Goal: Task Accomplishment & Management: Manage account settings

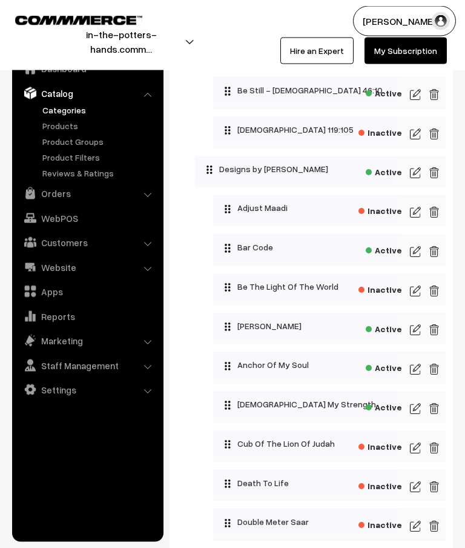
scroll to position [196, 0]
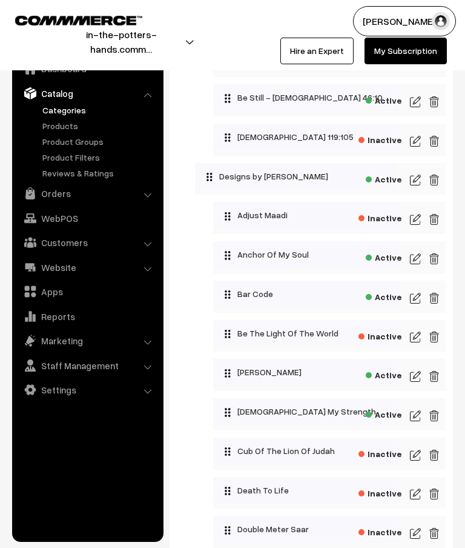
click at [416, 259] on img at bounding box center [415, 258] width 11 height 15
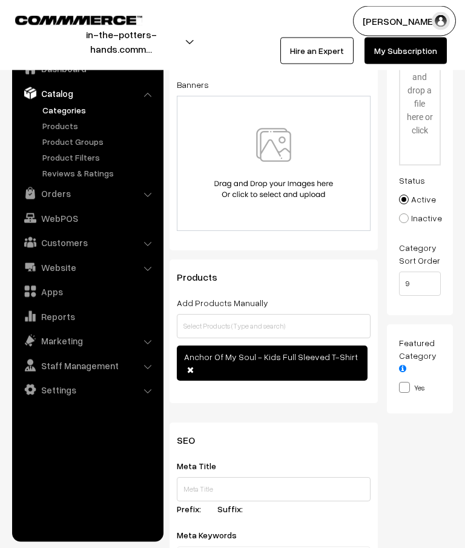
scroll to position [173, 0]
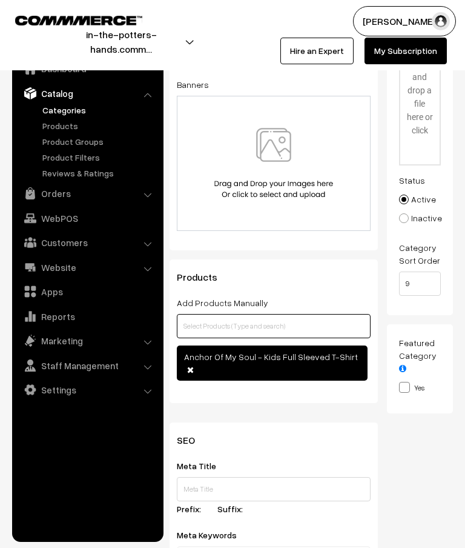
click at [304, 329] on input "text" at bounding box center [274, 326] width 194 height 24
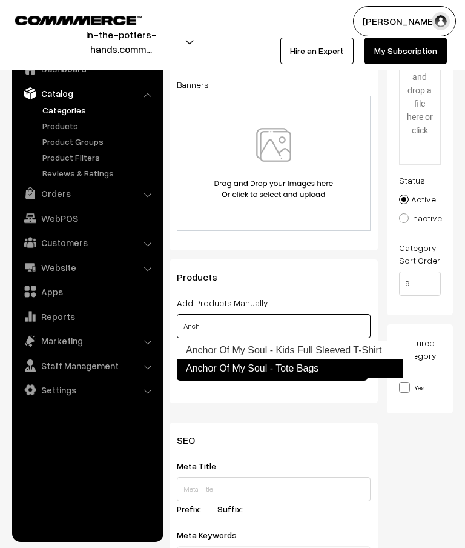
click at [318, 368] on link "Anchor Of My Soul - Tote Bags" at bounding box center [290, 368] width 227 height 19
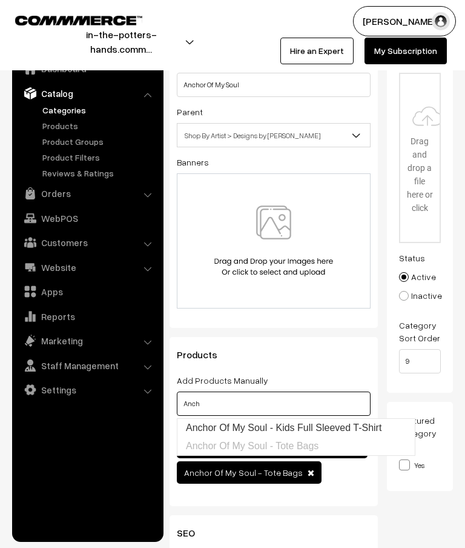
scroll to position [0, 0]
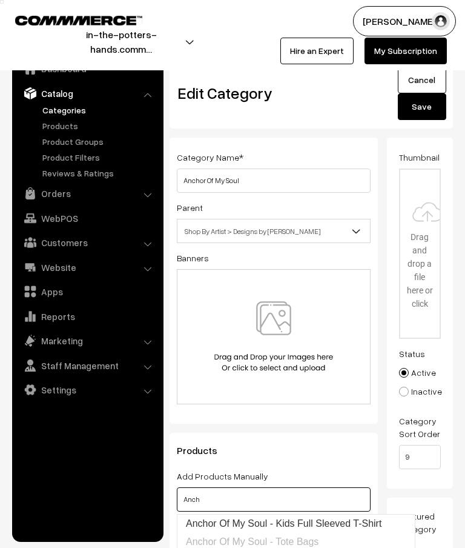
type input "Anch"
click at [432, 109] on button "Save" at bounding box center [422, 106] width 48 height 27
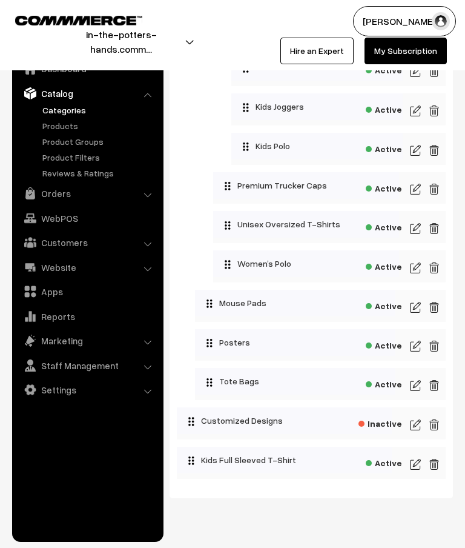
scroll to position [1793, 0]
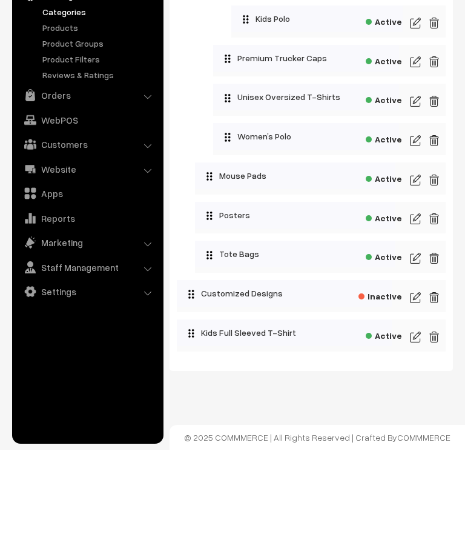
click at [420, 349] on img at bounding box center [415, 356] width 11 height 15
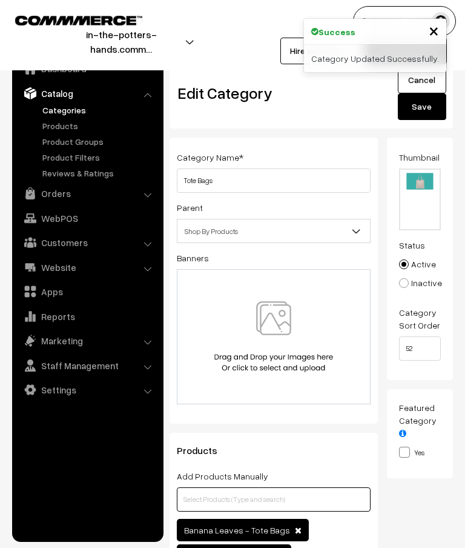
click at [276, 496] on input "text" at bounding box center [274, 499] width 194 height 24
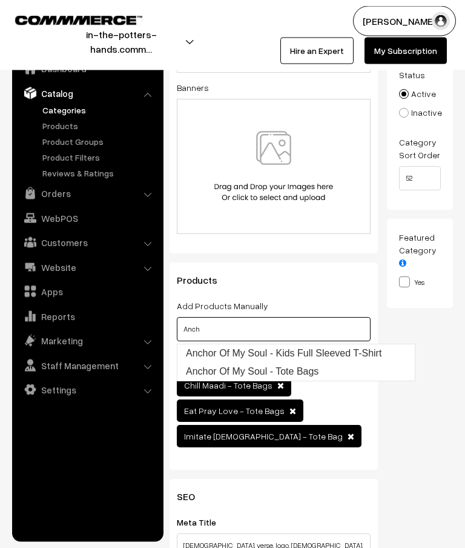
scroll to position [170, 0]
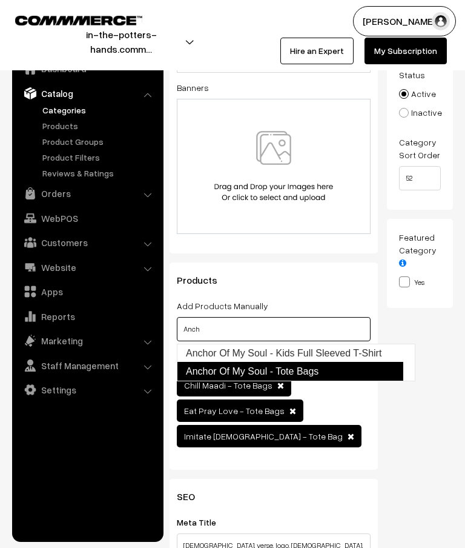
click at [325, 370] on link "Anchor Of My Soul - Tote Bags" at bounding box center [290, 371] width 227 height 19
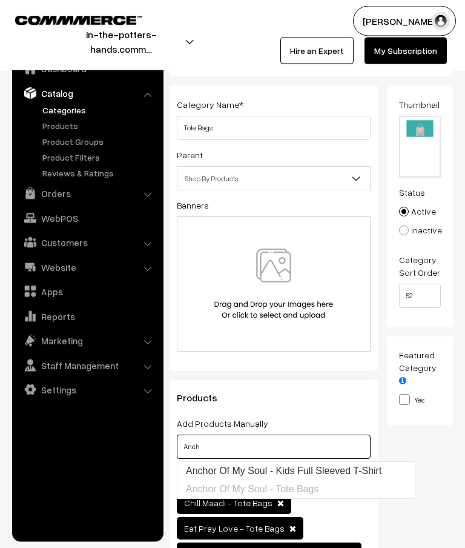
scroll to position [0, 0]
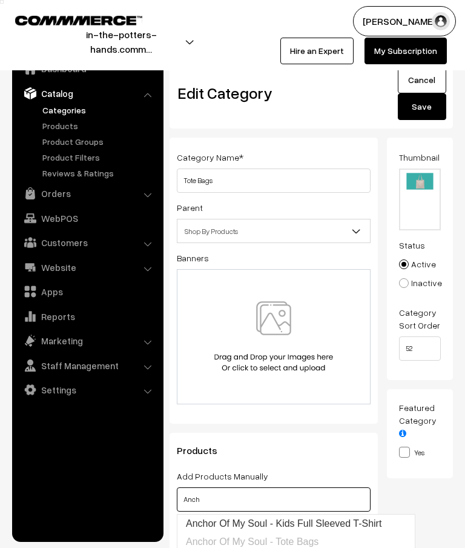
type input "Anch"
click at [430, 110] on button "Save" at bounding box center [422, 106] width 48 height 27
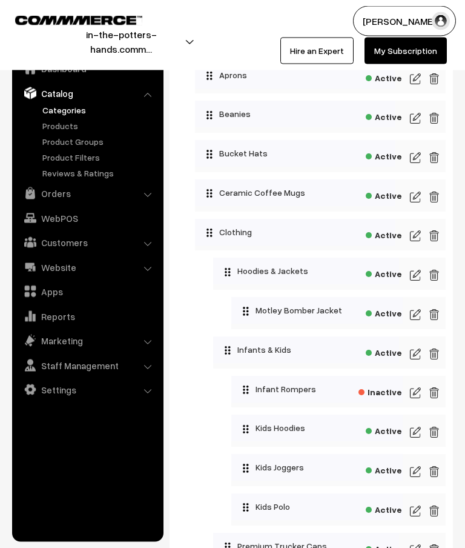
scroll to position [1390, 0]
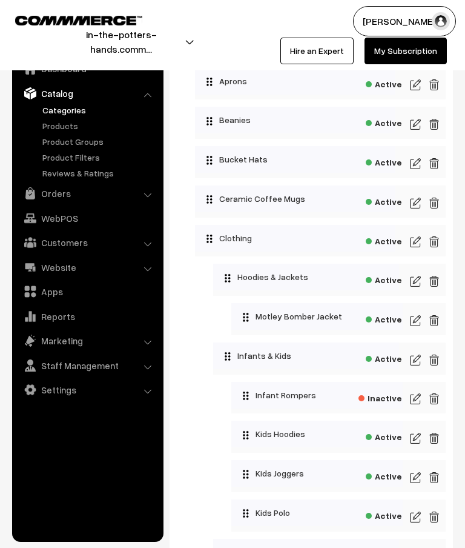
click at [418, 171] on img at bounding box center [415, 163] width 11 height 15
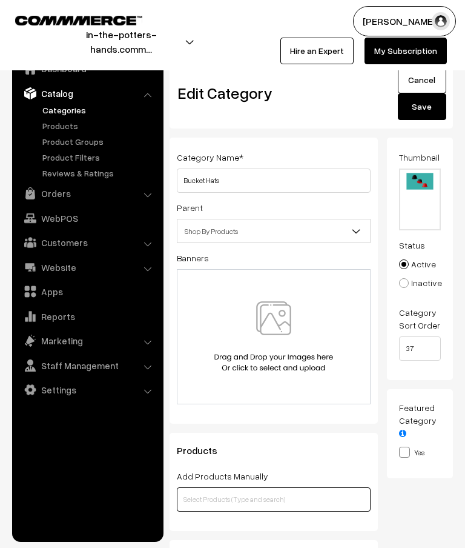
click at [296, 503] on input "text" at bounding box center [274, 499] width 194 height 24
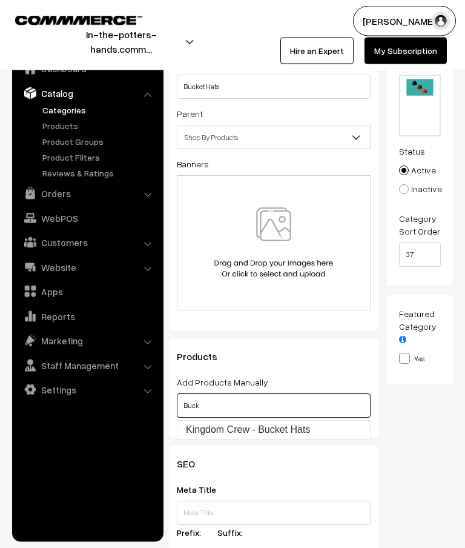
scroll to position [94, 0]
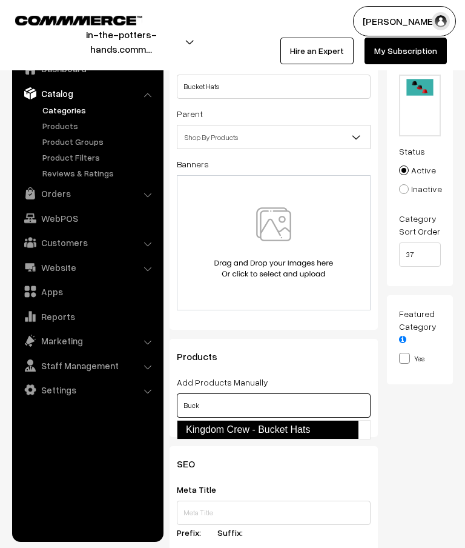
click at [304, 433] on link "Kingdom Crew - Bucket Hats" at bounding box center [268, 429] width 182 height 19
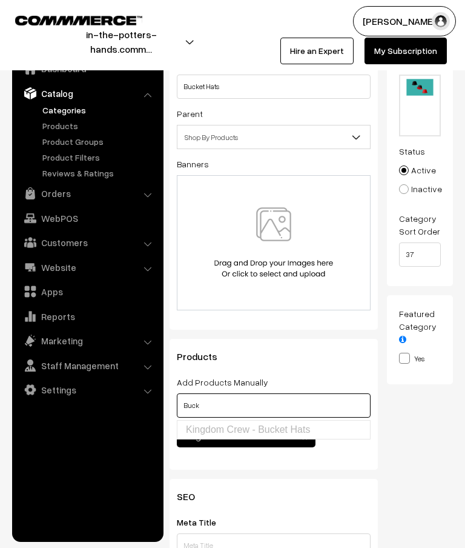
type input "Buck"
click at [435, 455] on div "Thumbnail Drag and drop a file here or click Ooops, something wrong appended. 1…" at bounding box center [425, 261] width 76 height 435
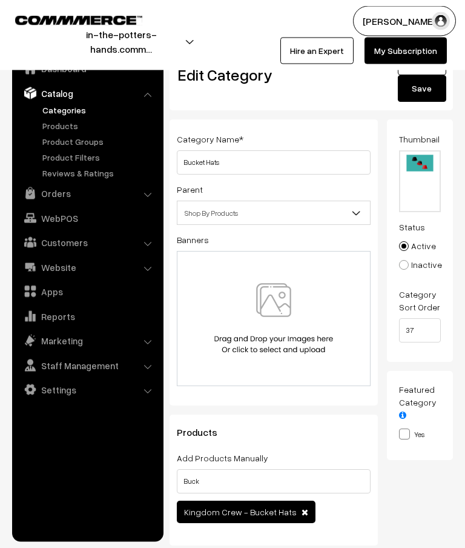
scroll to position [0, 0]
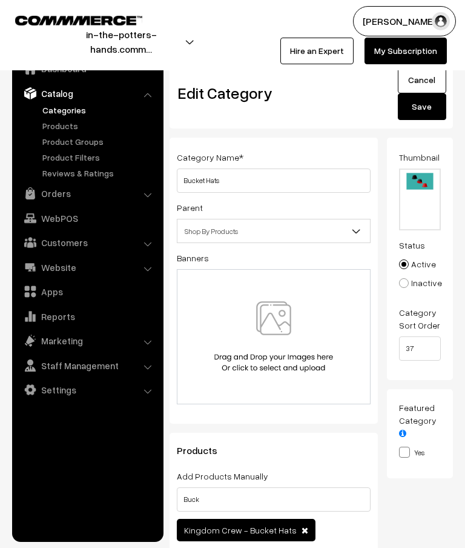
click at [428, 112] on button "Save" at bounding box center [422, 106] width 48 height 27
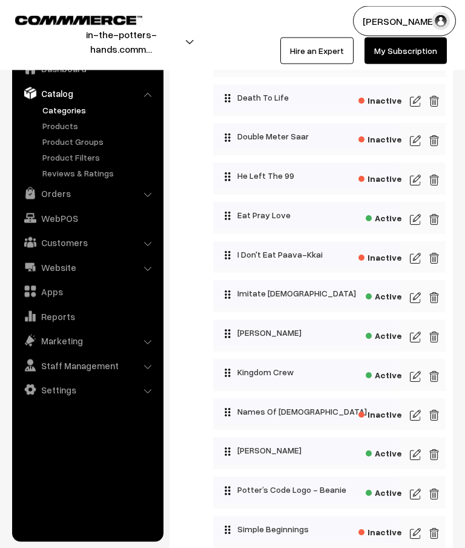
scroll to position [588, 0]
click at [419, 384] on img at bounding box center [415, 376] width 11 height 15
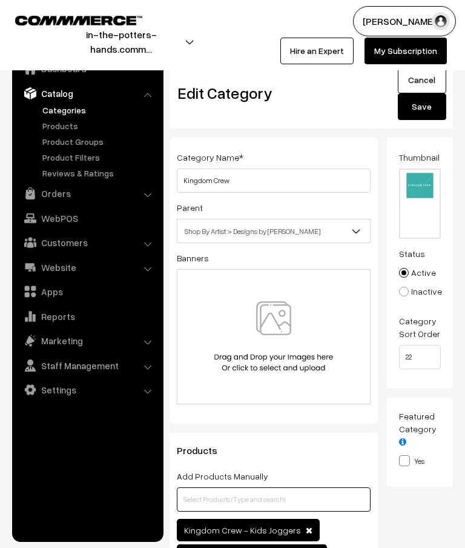
click at [293, 496] on input "text" at bounding box center [274, 499] width 194 height 24
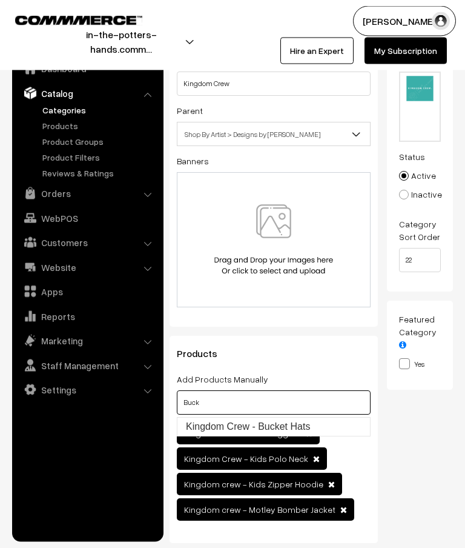
scroll to position [97, 0]
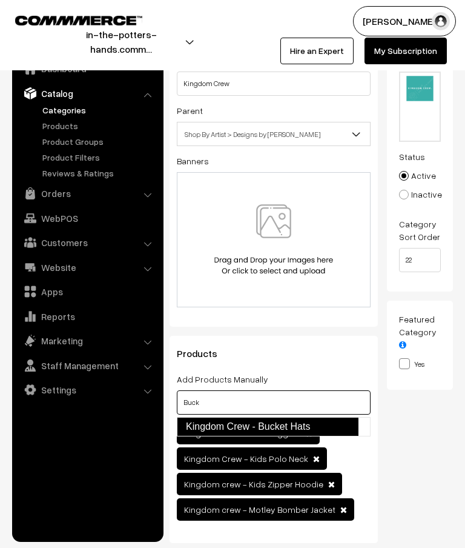
click at [264, 426] on link "Kingdom Crew - Bucket Hats" at bounding box center [268, 426] width 182 height 19
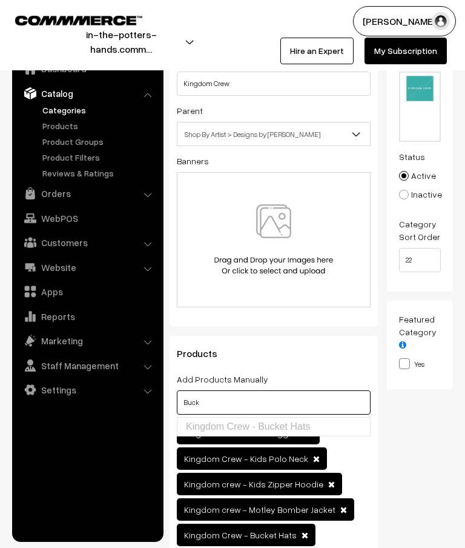
scroll to position [0, 0]
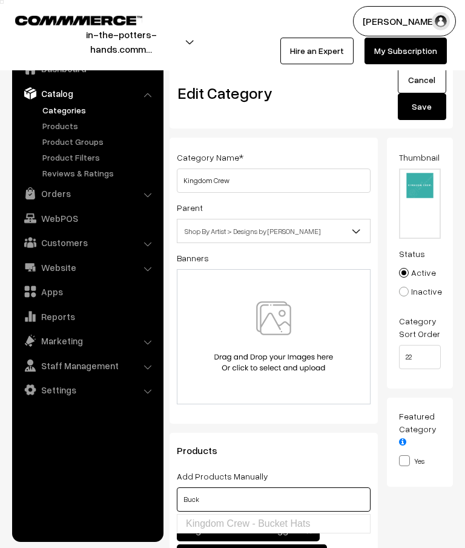
type input "Buck"
click at [431, 112] on button "Save" at bounding box center [422, 106] width 48 height 27
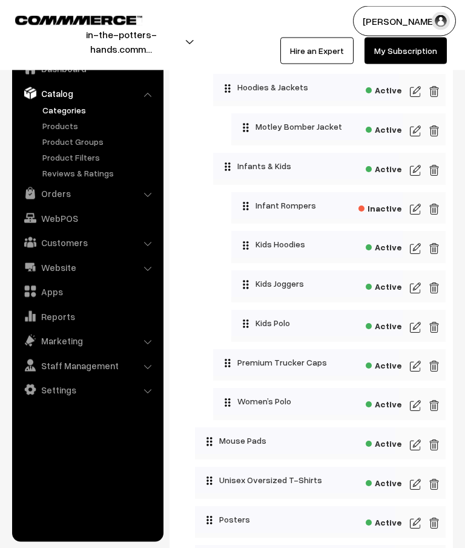
scroll to position [1580, 0]
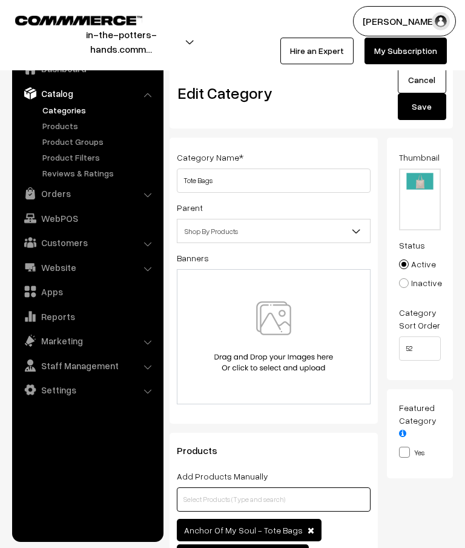
click at [338, 502] on input "text" at bounding box center [274, 499] width 194 height 24
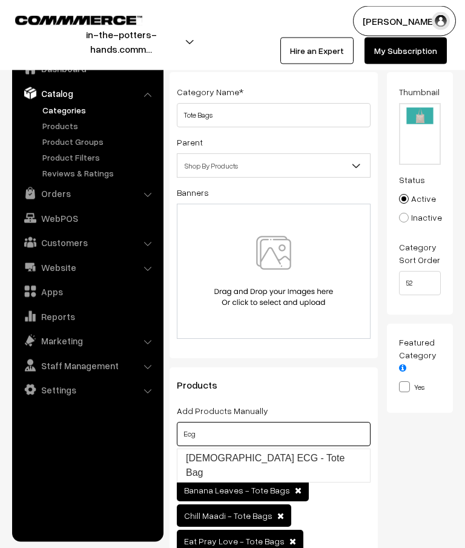
scroll to position [65, 0]
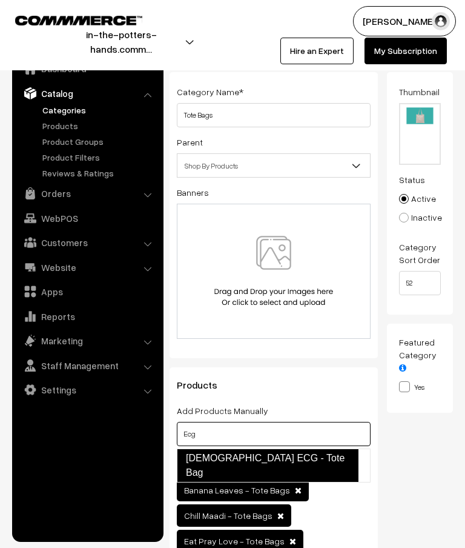
click at [293, 459] on link "Jesus ECG - Tote Bag" at bounding box center [268, 465] width 182 height 34
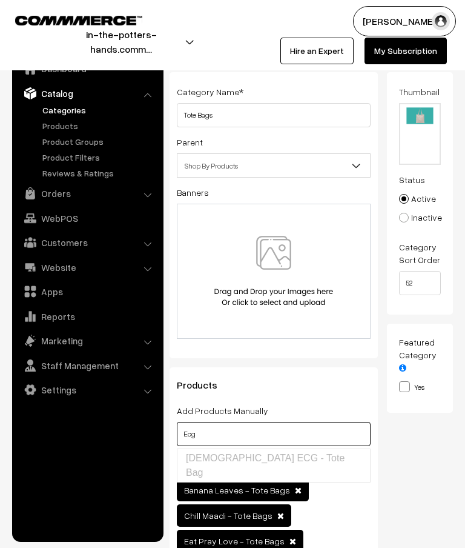
scroll to position [0, 0]
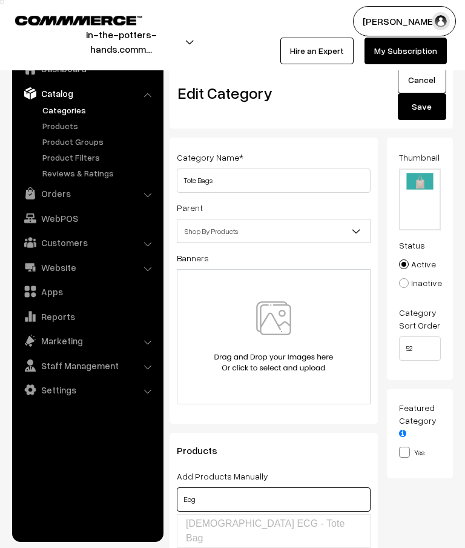
type input "Ecg"
click at [434, 107] on button "Save" at bounding box center [422, 106] width 48 height 27
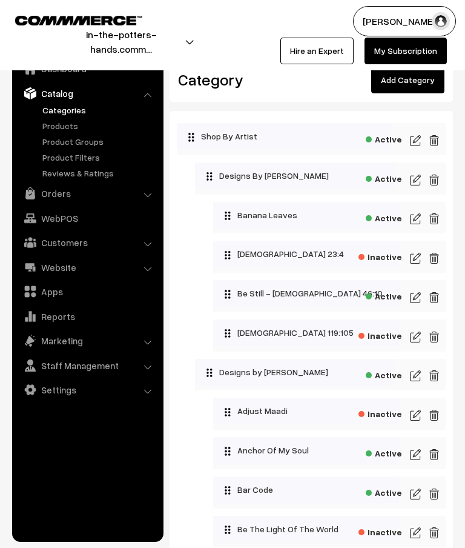
click at [421, 90] on link "Add Category" at bounding box center [407, 80] width 73 height 27
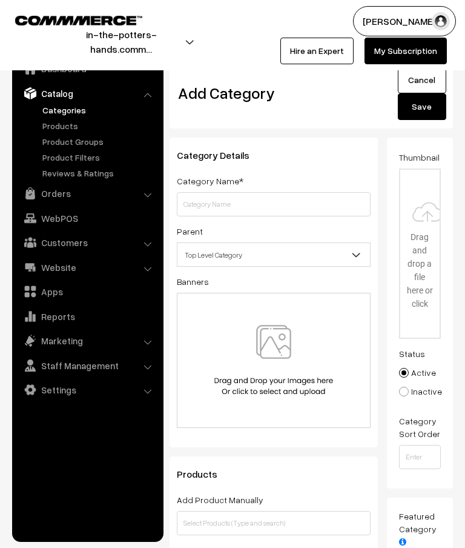
click at [290, 205] on input "text" at bounding box center [274, 204] width 194 height 24
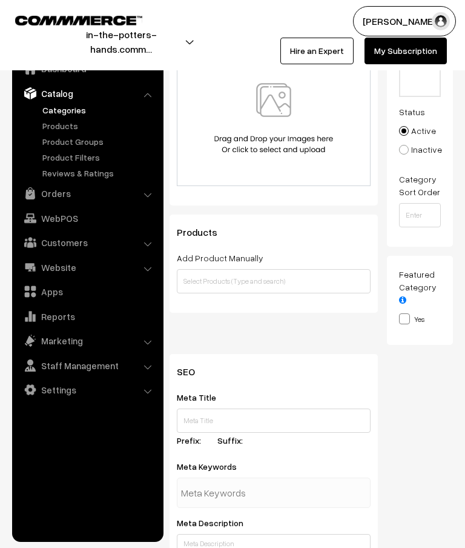
scroll to position [235, 0]
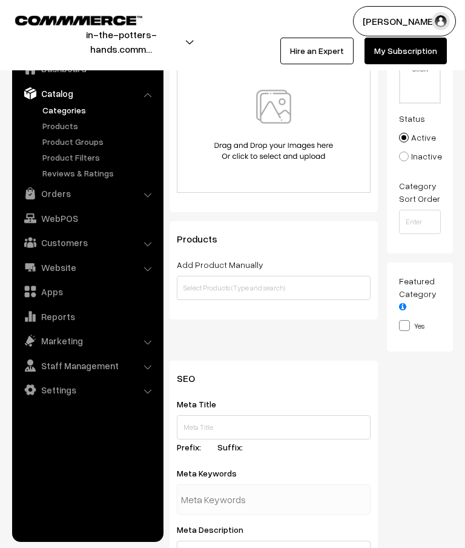
type input "[DEMOGRAPHIC_DATA] ECG"
click at [315, 290] on input "text" at bounding box center [274, 288] width 194 height 24
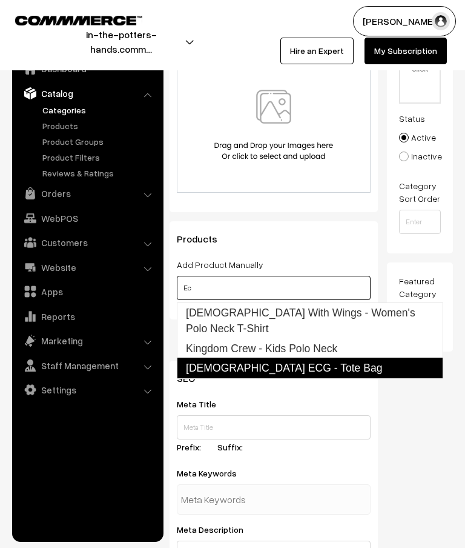
click at [244, 358] on link "[DEMOGRAPHIC_DATA] ECG - Tote Bag" at bounding box center [310, 368] width 267 height 21
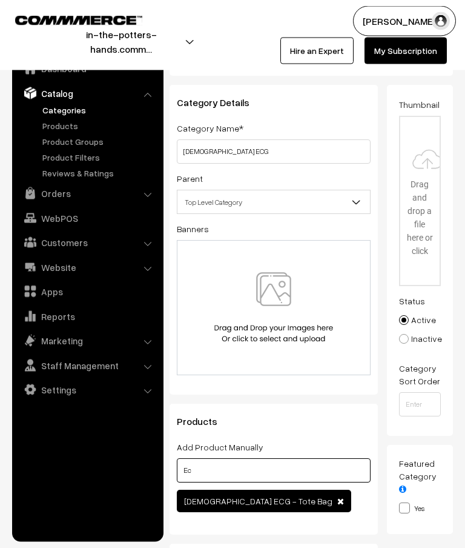
scroll to position [0, 0]
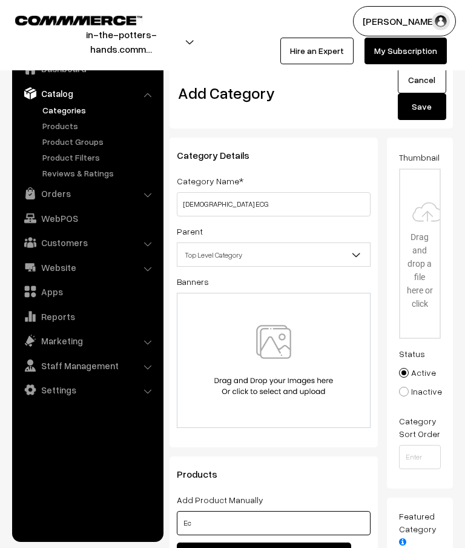
type input "Ec"
click at [339, 249] on span "Top Level Category" at bounding box center [274, 254] width 193 height 21
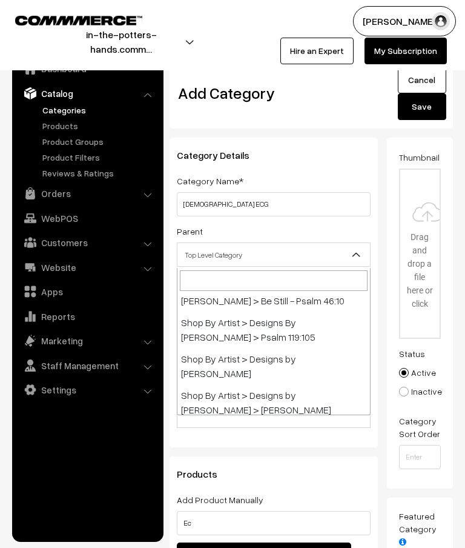
scroll to position [167, 0]
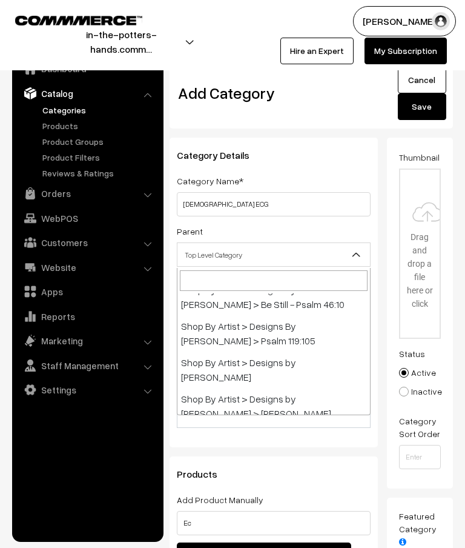
select select "14"
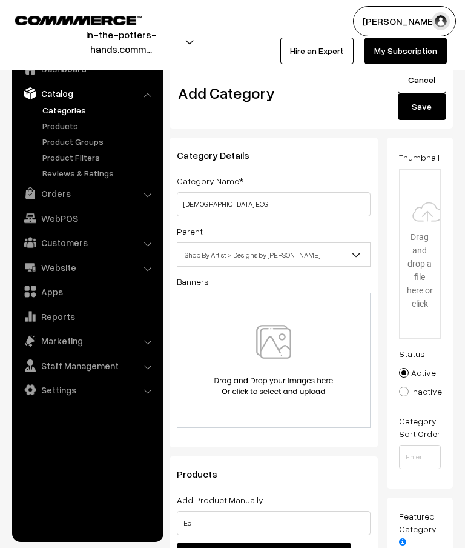
click at [435, 113] on button "Save" at bounding box center [422, 106] width 48 height 27
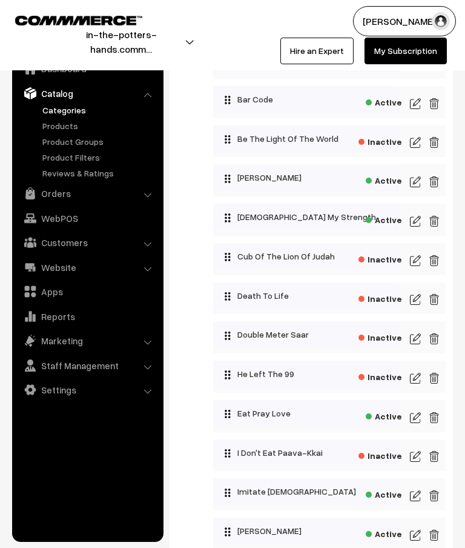
scroll to position [390, 0]
